Goal: Information Seeking & Learning: Learn about a topic

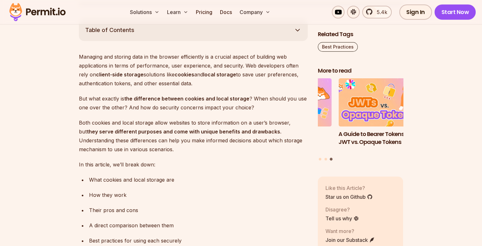
scroll to position [365, 0]
click at [229, 55] on p "Managing and storing data in the browser efficiently is a crucial aspect of bui…" at bounding box center [193, 70] width 229 height 36
click at [123, 64] on p "Managing and storing data in the browser efficiently is a crucial aspect of bui…" at bounding box center [193, 70] width 229 height 36
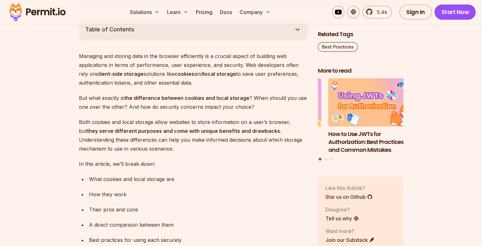
click at [154, 84] on p "Managing and storing data in the browser efficiently is a crucial aspect of bui…" at bounding box center [193, 70] width 229 height 36
click at [176, 84] on p "Managing and storing data in the browser efficiently is a crucial aspect of bui…" at bounding box center [193, 70] width 229 height 36
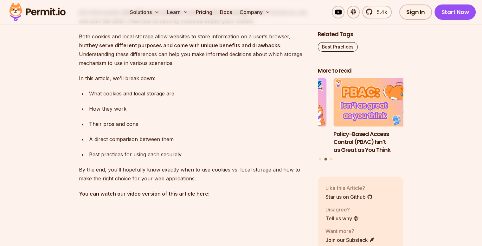
scroll to position [451, 0]
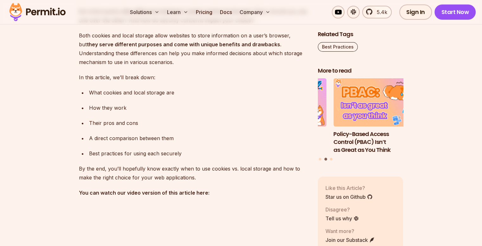
click at [113, 62] on p "Both cookies and local storage allow websites to store information on a user’s …" at bounding box center [193, 49] width 229 height 36
click at [202, 48] on p "Both cookies and local storage allow websites to store information on a user’s …" at bounding box center [193, 49] width 229 height 36
click at [118, 58] on p "Both cookies and local storage allow websites to store information on a user’s …" at bounding box center [193, 49] width 229 height 36
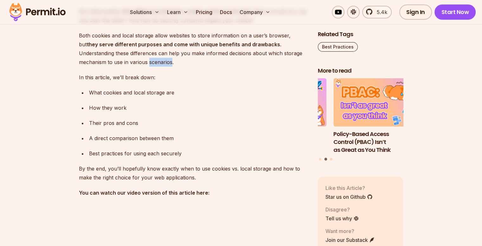
click at [118, 58] on p "Both cookies and local storage allow websites to store information on a user’s …" at bounding box center [193, 49] width 229 height 36
click at [171, 58] on p "Both cookies and local storage allow websites to store information on a user’s …" at bounding box center [193, 49] width 229 height 36
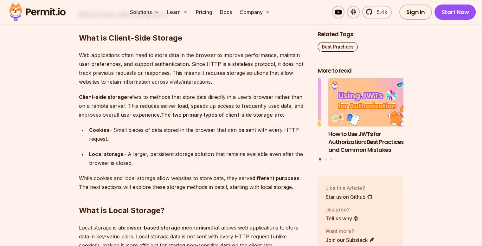
scroll to position [752, 0]
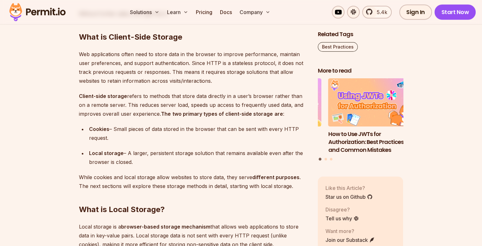
click at [192, 52] on p "Web applications often need to store data in the browser to improve performance…" at bounding box center [193, 68] width 229 height 36
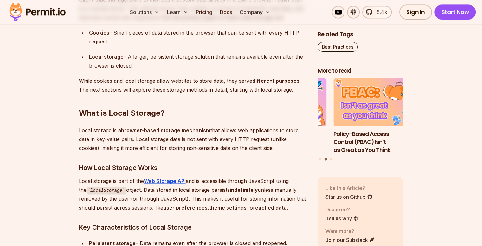
scroll to position [848, 0]
click at [182, 57] on div "Local storage – A larger, persistent storage solution that remains available ev…" at bounding box center [198, 61] width 219 height 18
click at [108, 78] on p "While cookies and local storage allow websites to store data, they serve differ…" at bounding box center [193, 85] width 229 height 18
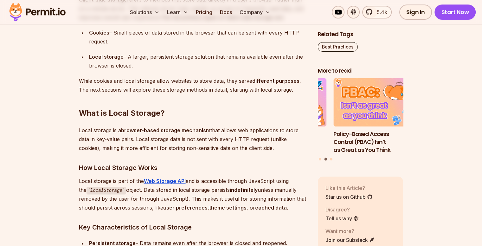
click at [137, 80] on p "While cookies and local storage allow websites to store data, they serve differ…" at bounding box center [193, 85] width 229 height 18
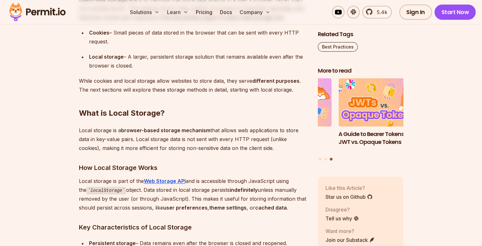
click at [205, 92] on p "While cookies and local storage allow websites to store data, they serve differ…" at bounding box center [193, 85] width 229 height 18
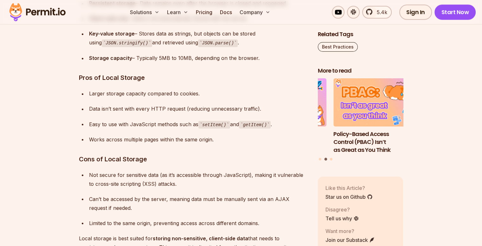
scroll to position [1089, 0]
click at [223, 56] on div "Storage capacity – Typically 5MB to 10MB, depending on the browser." at bounding box center [198, 57] width 219 height 9
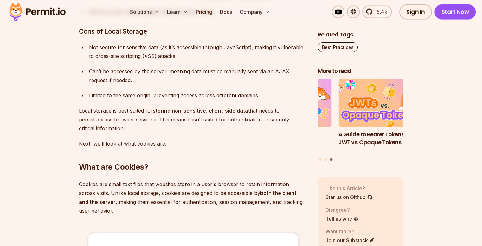
scroll to position [1216, 0]
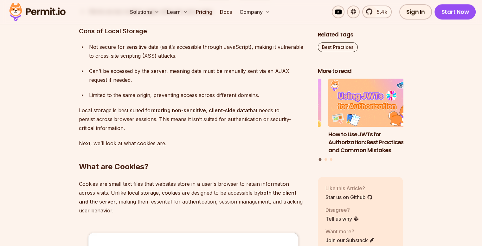
click at [190, 93] on div "Limited to the same origin, preventing access across different domains." at bounding box center [198, 95] width 219 height 9
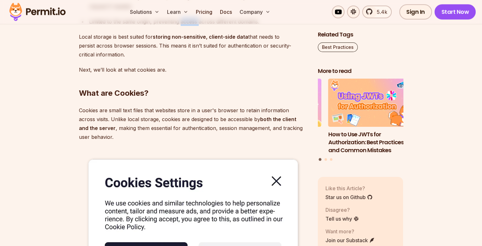
scroll to position [1290, 0]
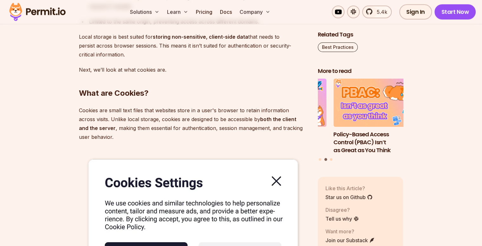
click at [158, 41] on p "Local storage is best suited for storing non-sensitive, client-side data that n…" at bounding box center [193, 45] width 229 height 27
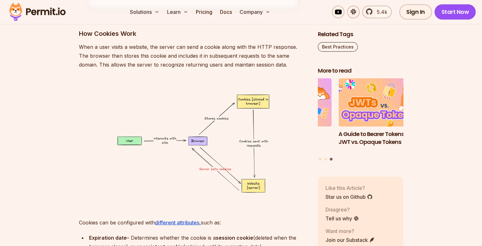
scroll to position [1566, 0]
click at [223, 47] on p "When a user visits a website, the server can send a cookie along with the HTTP …" at bounding box center [193, 55] width 229 height 27
click at [145, 53] on p "When a user visits a website, the server can send a cookie along with the HTTP …" at bounding box center [193, 55] width 229 height 27
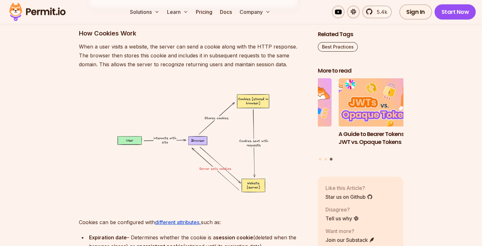
click at [196, 55] on p "When a user visits a website, the server can send a cookie along with the HTTP …" at bounding box center [193, 55] width 229 height 27
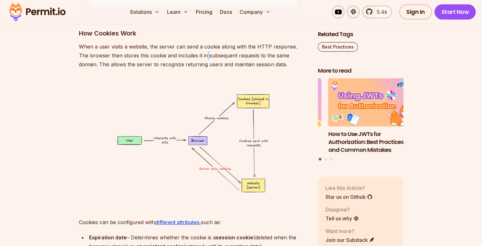
click at [196, 55] on p "When a user visits a website, the server can send a cookie along with the HTTP …" at bounding box center [193, 55] width 229 height 27
click at [177, 60] on p "When a user visits a website, the server can send a cookie along with the HTTP …" at bounding box center [193, 55] width 229 height 27
click at [209, 63] on p "When a user visits a website, the server can send a cookie along with the HTTP …" at bounding box center [193, 55] width 229 height 27
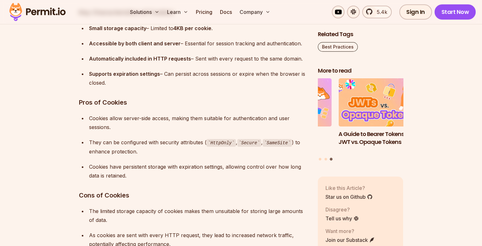
scroll to position [1884, 0]
click at [175, 42] on strong "Accessible by both client and server" at bounding box center [135, 43] width 92 height 6
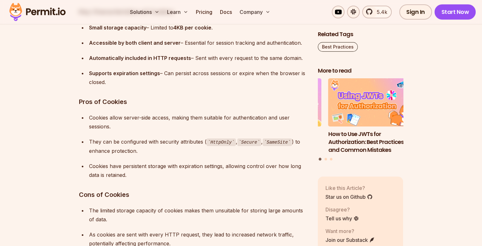
click at [207, 45] on div "Accessible by both client and server – Essential for session tracking and authe…" at bounding box center [198, 42] width 219 height 9
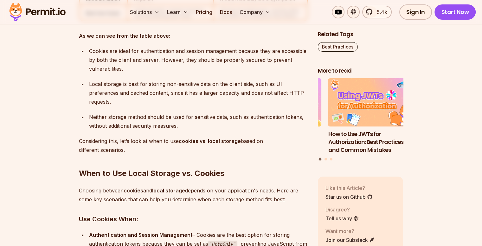
scroll to position [2402, 0]
click at [176, 56] on div "Cookies are ideal for authentication and session management because they are ac…" at bounding box center [198, 59] width 219 height 27
click at [213, 63] on div "Cookies are ideal for authentication and session management because they are ac…" at bounding box center [198, 59] width 219 height 27
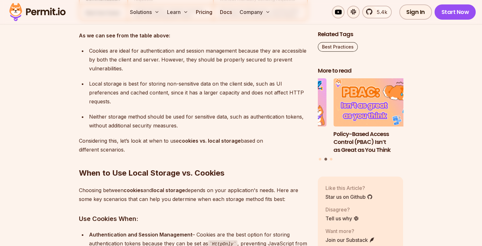
click at [204, 82] on div "Local storage is best for storing non-sensitive data on the client side, such a…" at bounding box center [198, 92] width 219 height 27
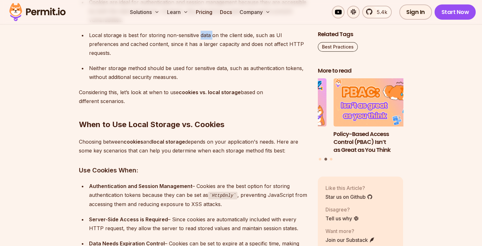
scroll to position [2451, 0]
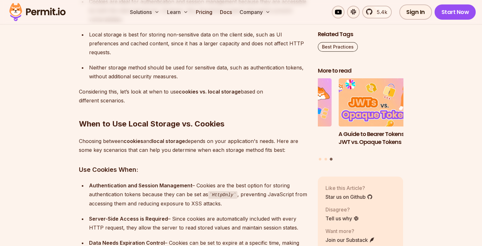
click at [189, 50] on div "Local storage is best for storing non-sensitive data on the client side, such a…" at bounding box center [198, 43] width 219 height 27
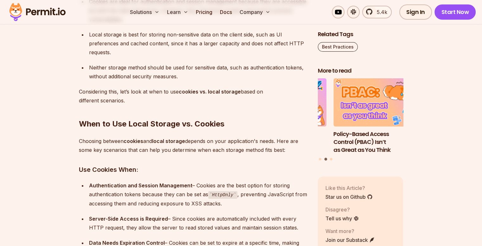
scroll to position [2451, 0]
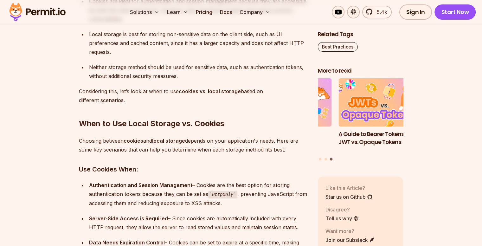
click at [141, 97] on h2 "When to Use Local Storage vs. Cookies" at bounding box center [193, 111] width 229 height 36
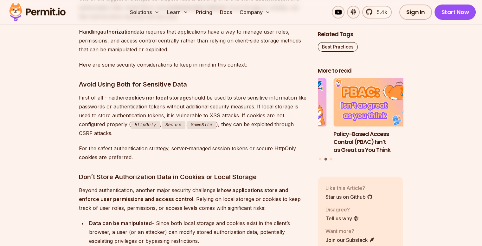
scroll to position [3232, 0]
click at [91, 115] on p "First of all - neither cookies nor local storage should be used to store sensit…" at bounding box center [193, 115] width 229 height 45
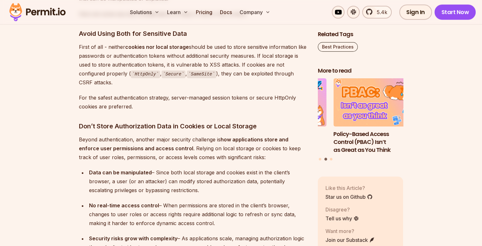
scroll to position [3283, 0]
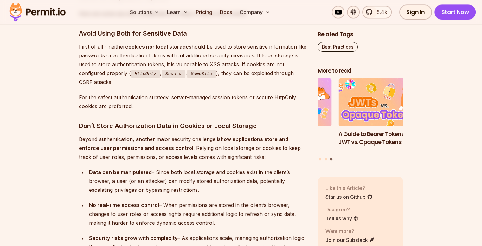
click at [142, 55] on p "First of all - neither cookies nor local storage should be used to store sensit…" at bounding box center [193, 64] width 229 height 45
click at [171, 54] on p "First of all - neither cookies nor local storage should be used to store sensit…" at bounding box center [193, 64] width 229 height 45
click at [215, 57] on p "First of all - neither cookies nor local storage should be used to store sensit…" at bounding box center [193, 64] width 229 height 45
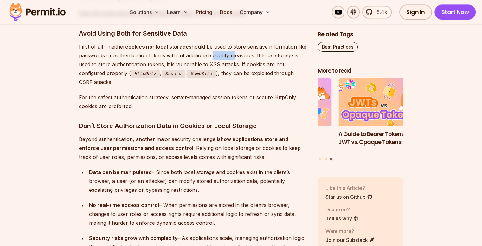
click at [215, 57] on p "First of all - neither cookies nor local storage should be used to store sensit…" at bounding box center [193, 64] width 229 height 45
click at [157, 60] on p "First of all - neither cookies nor local storage should be used to store sensit…" at bounding box center [193, 64] width 229 height 45
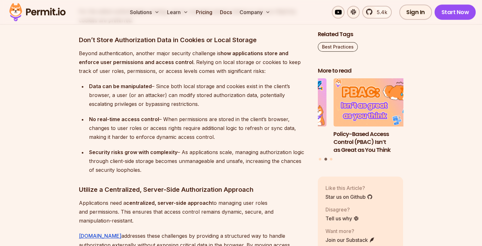
scroll to position [3369, 0]
click at [174, 52] on p "Beyond authentication, another major security challenge is how applications sto…" at bounding box center [193, 62] width 229 height 27
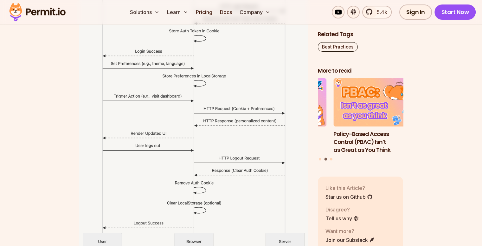
scroll to position [2848, 0]
